Goal: Information Seeking & Learning: Learn about a topic

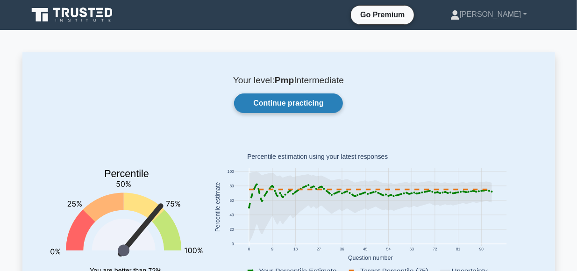
click at [303, 102] on link "Continue practicing" at bounding box center [288, 103] width 108 height 20
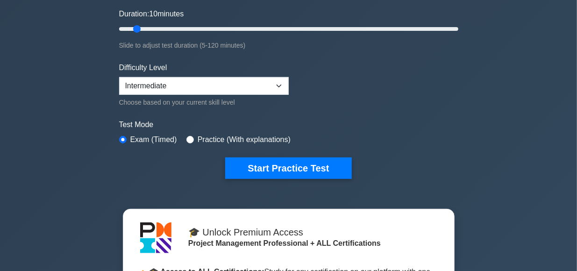
scroll to position [188, 0]
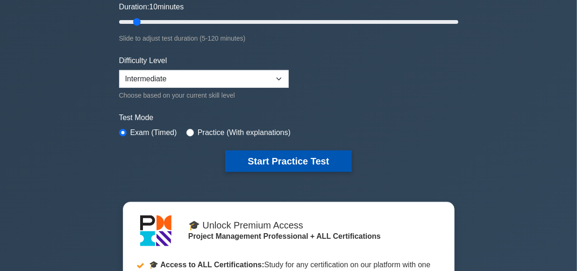
click at [323, 158] on button "Start Practice Test" at bounding box center [288, 160] width 126 height 21
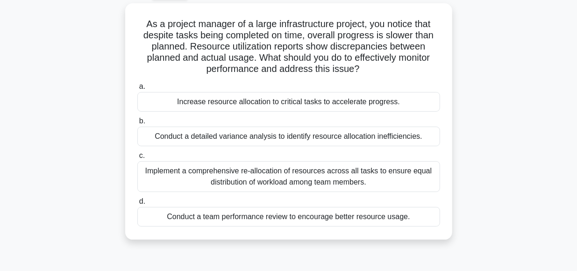
scroll to position [51, 0]
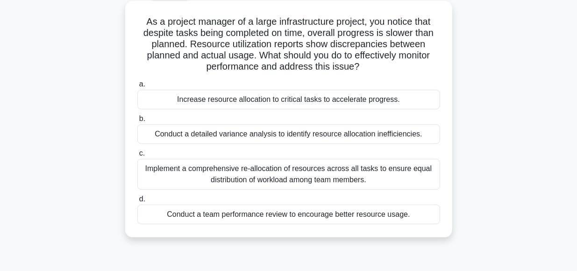
click at [286, 213] on div "Conduct a team performance review to encourage better resource usage." at bounding box center [288, 215] width 303 height 20
click at [137, 202] on input "d. Conduct a team performance review to encourage better resource usage." at bounding box center [137, 199] width 0 height 6
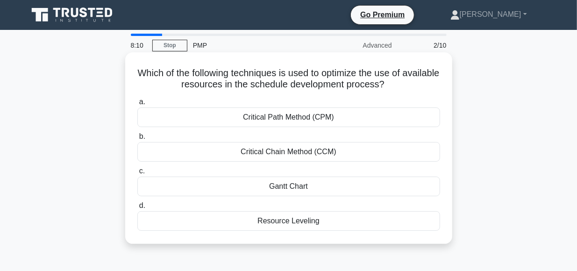
scroll to position [0, 0]
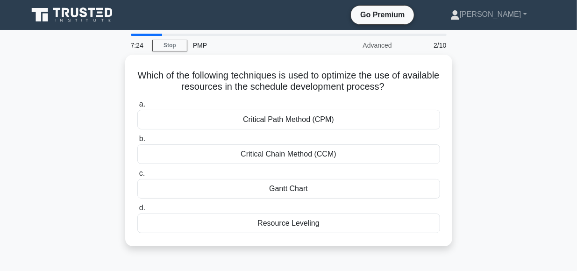
drag, startPoint x: 498, startPoint y: 176, endPoint x: 549, endPoint y: 165, distance: 51.7
click at [549, 165] on div "Which of the following techniques is used to optimize the use of available reso…" at bounding box center [288, 156] width 532 height 203
click at [524, 216] on div "Which of the following techniques is used to optimize the use of available reso…" at bounding box center [288, 156] width 532 height 203
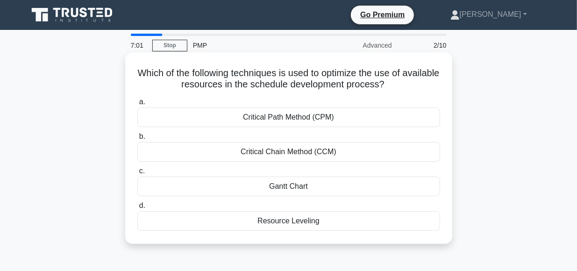
click at [282, 223] on div "Resource Leveling" at bounding box center [288, 221] width 303 height 20
click at [137, 209] on input "d. Resource Leveling" at bounding box center [137, 206] width 0 height 6
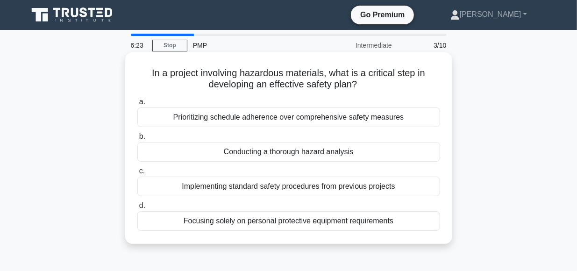
click at [317, 151] on div "Conducting a thorough hazard analysis" at bounding box center [288, 152] width 303 height 20
click at [137, 140] on input "b. Conducting a thorough hazard analysis" at bounding box center [137, 137] width 0 height 6
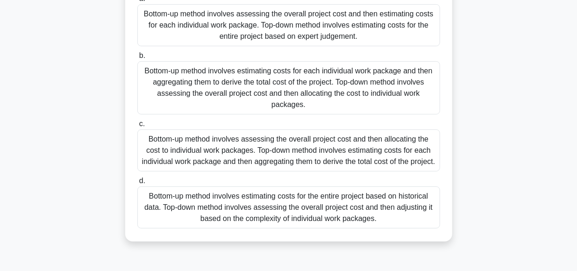
scroll to position [106, 0]
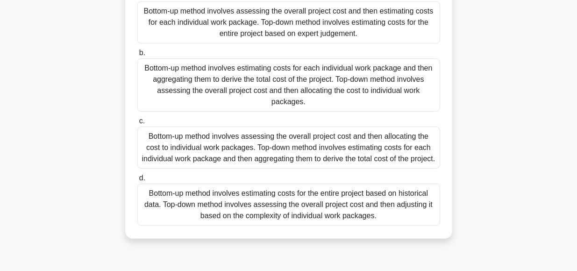
click at [253, 85] on div "Bottom-up method involves estimating costs for each individual work package and…" at bounding box center [288, 84] width 303 height 53
click at [137, 56] on input "b. Bottom-up method involves estimating costs for each individual work package …" at bounding box center [137, 53] width 0 height 6
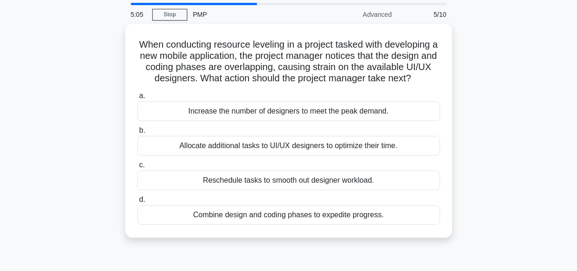
scroll to position [31, 0]
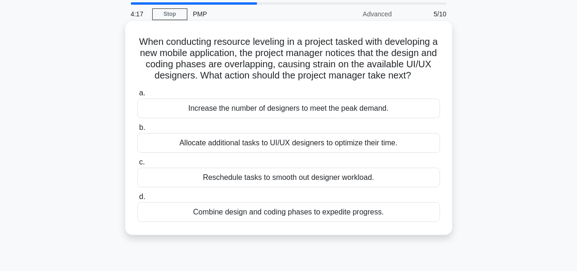
click at [317, 177] on div "Reschedule tasks to smooth out designer workload." at bounding box center [288, 178] width 303 height 20
click at [137, 165] on input "c. Reschedule tasks to smooth out designer workload." at bounding box center [137, 162] width 0 height 6
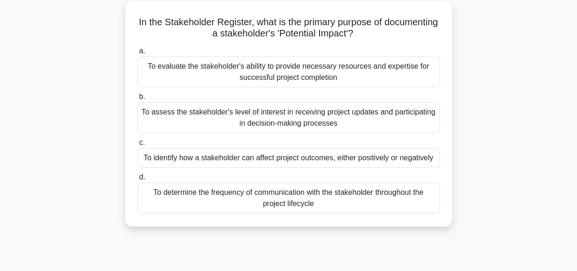
scroll to position [54, 0]
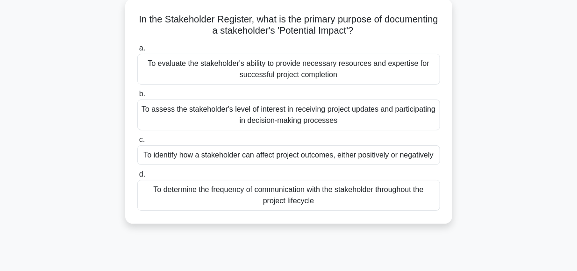
click at [255, 155] on div "To identify how a stakeholder can affect project outcomes, either positively or…" at bounding box center [288, 155] width 303 height 20
click at [137, 143] on input "c. To identify how a stakeholder can affect project outcomes, either positively…" at bounding box center [137, 140] width 0 height 6
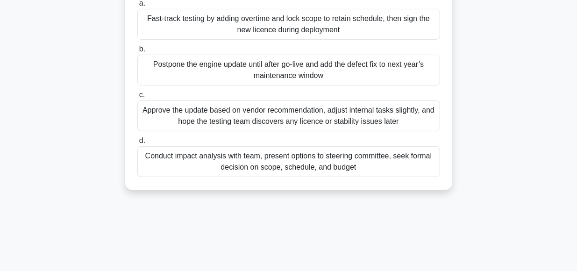
scroll to position [157, 0]
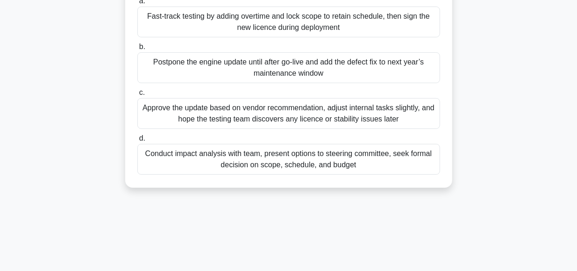
click at [288, 155] on div "Conduct impact analysis with team, present options to steering committee, seek …" at bounding box center [288, 159] width 303 height 31
click at [137, 141] on input "d. Conduct impact analysis with team, present options to steering committee, se…" at bounding box center [137, 138] width 0 height 6
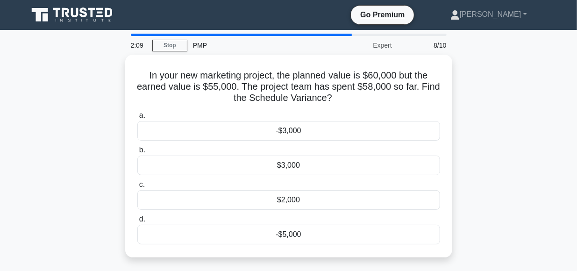
scroll to position [0, 0]
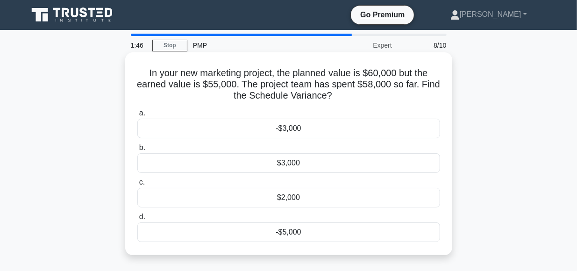
click at [285, 130] on div "-$3,000" at bounding box center [288, 129] width 303 height 20
click at [137, 116] on input "a. -$3,000" at bounding box center [137, 113] width 0 height 6
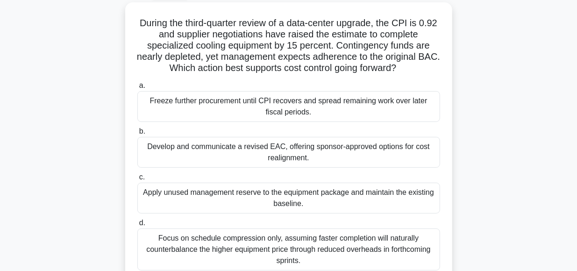
scroll to position [52, 0]
click at [520, 144] on div "During the third-quarter review of a data-center upgrade, the CPI is 0.92 and s…" at bounding box center [288, 148] width 532 height 292
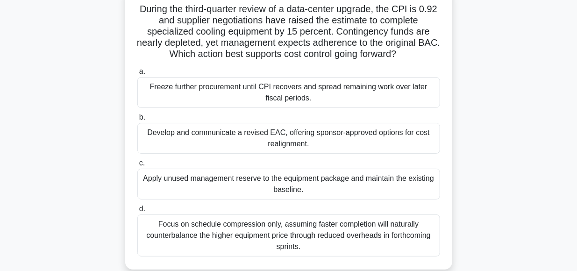
scroll to position [67, 0]
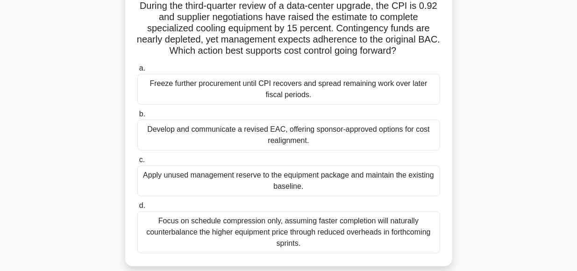
click at [191, 127] on div "Develop and communicate a revised EAC, offering sponsor-approved options for co…" at bounding box center [288, 135] width 303 height 31
click at [137, 117] on input "b. Develop and communicate a revised EAC, offering sponsor-approved options for…" at bounding box center [137, 114] width 0 height 6
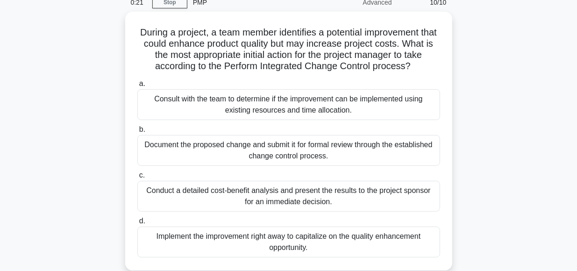
scroll to position [43, 0]
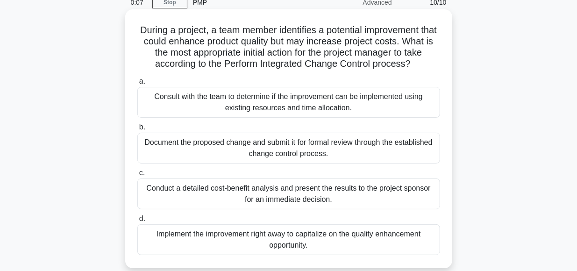
click at [260, 106] on div "Consult with the team to determine if the improvement can be implemented using …" at bounding box center [288, 102] width 303 height 31
click at [137, 85] on input "a. Consult with the team to determine if the improvement can be implemented usi…" at bounding box center [137, 81] width 0 height 6
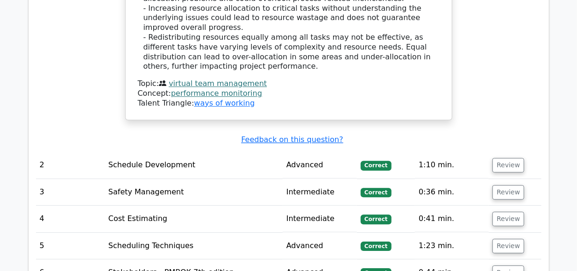
scroll to position [1274, 0]
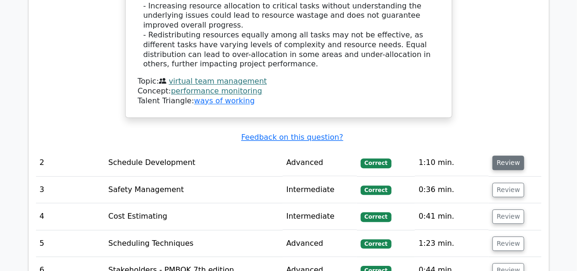
click at [501, 155] on button "Review" at bounding box center [508, 162] width 32 height 14
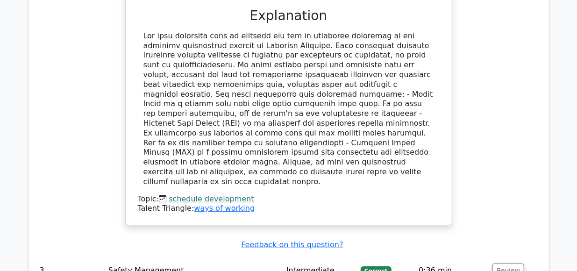
scroll to position [1621, 0]
click at [492, 258] on td "Review" at bounding box center [514, 271] width 52 height 27
click at [492, 264] on button "Review" at bounding box center [508, 271] width 32 height 14
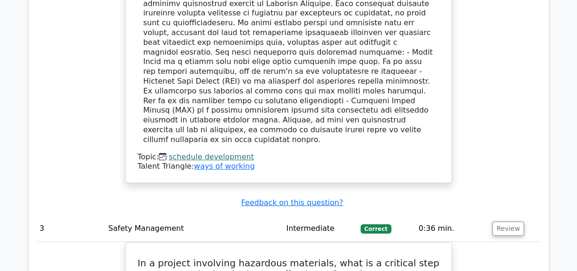
scroll to position [1664, 0]
click at [506, 221] on button "Review" at bounding box center [508, 228] width 32 height 14
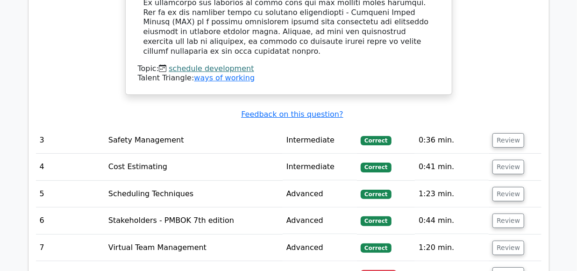
scroll to position [1765, 0]
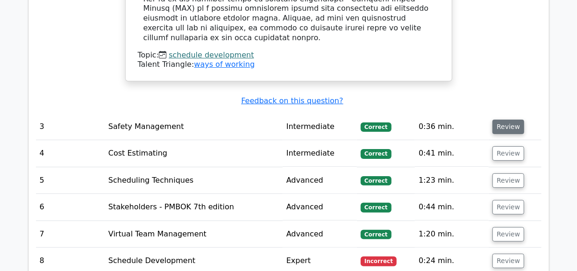
click at [505, 120] on button "Review" at bounding box center [508, 127] width 32 height 14
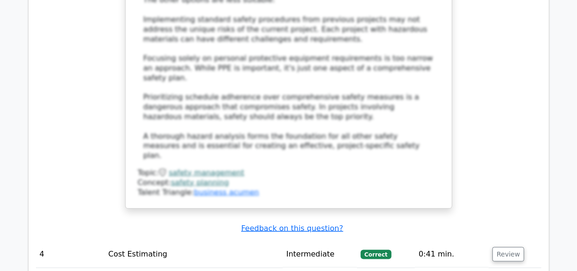
scroll to position [2210, 0]
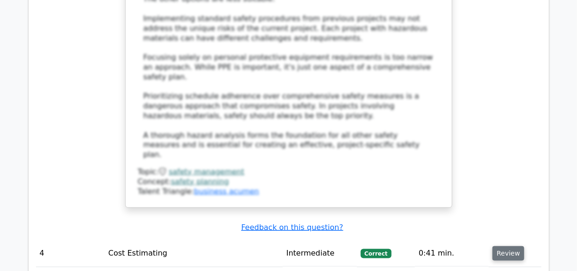
click at [503, 246] on button "Review" at bounding box center [508, 253] width 32 height 14
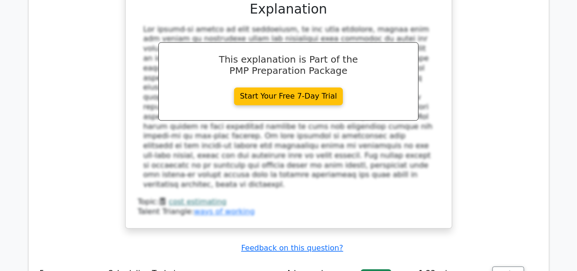
scroll to position [2755, 0]
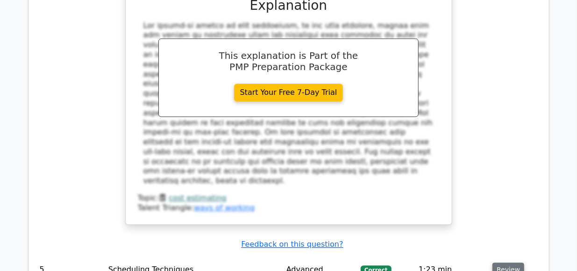
click at [502, 263] on button "Review" at bounding box center [508, 270] width 32 height 14
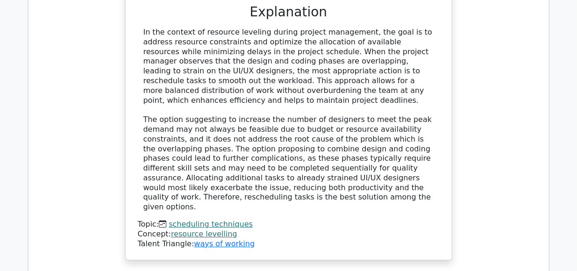
scroll to position [3247, 0]
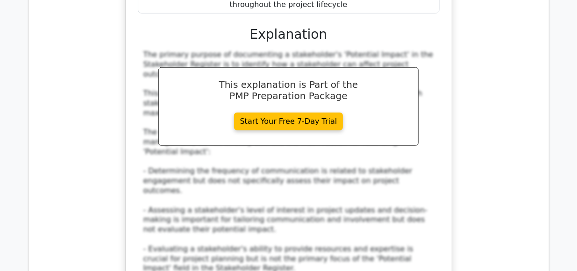
scroll to position [3758, 0]
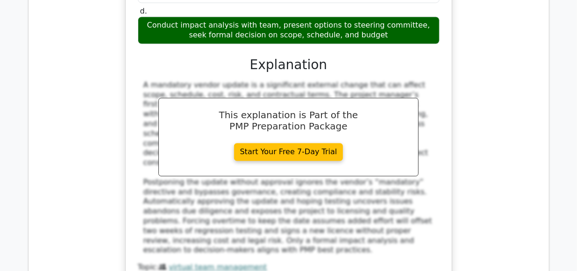
scroll to position [4380, 0]
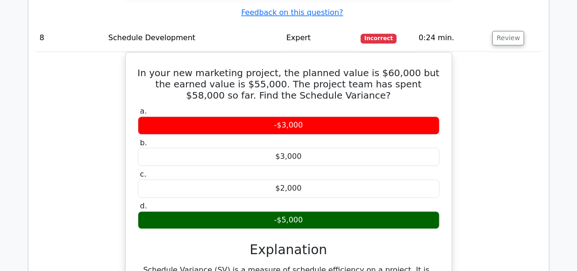
scroll to position [4687, 0]
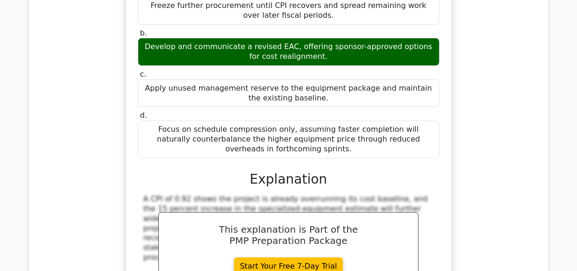
scroll to position [5234, 0]
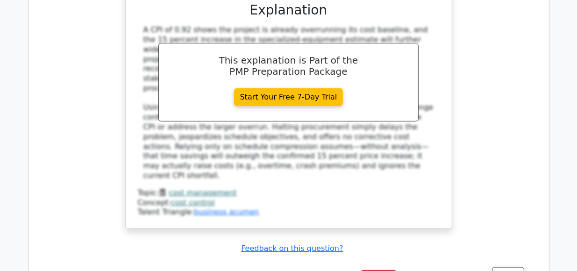
scroll to position [5396, 0]
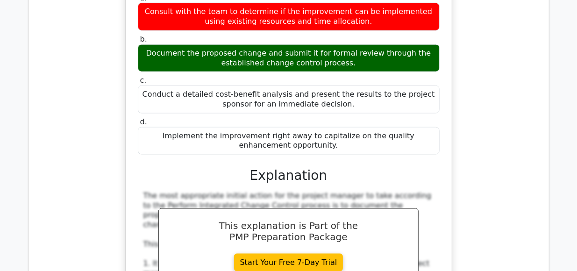
click at [483, 73] on div "During a project, a team member identifies a potential improvement that could e…" at bounding box center [288, 233] width 505 height 635
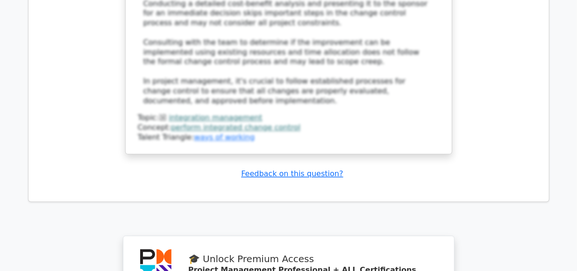
scroll to position [6242, 0]
